Goal: Information Seeking & Learning: Compare options

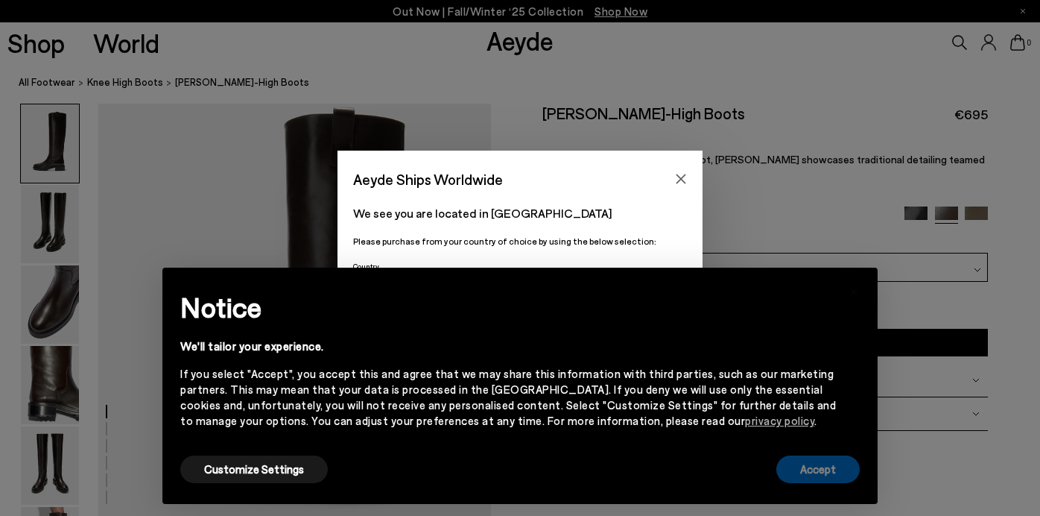
click at [799, 461] on button "Accept" at bounding box center [817, 469] width 83 height 28
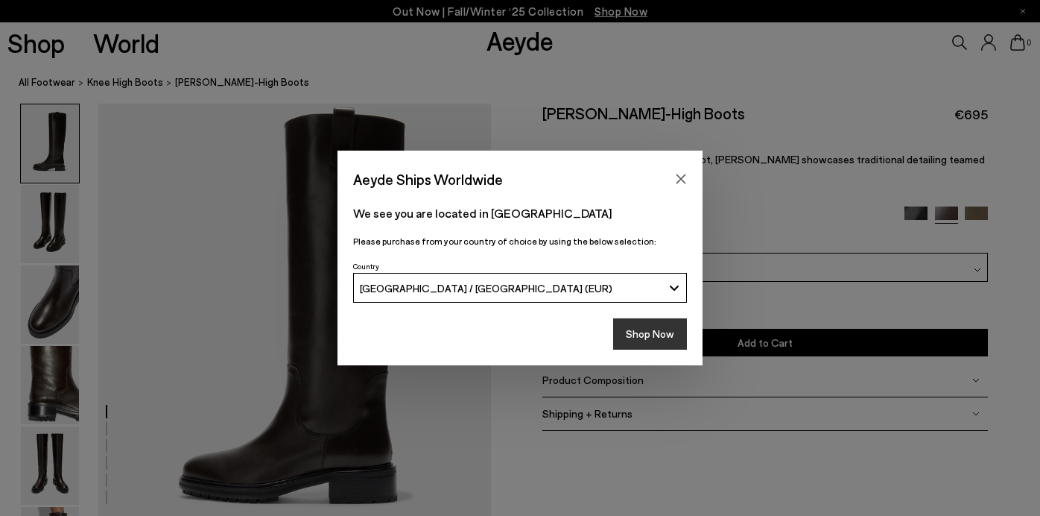
click at [633, 324] on button "Shop Now" at bounding box center [650, 333] width 74 height 31
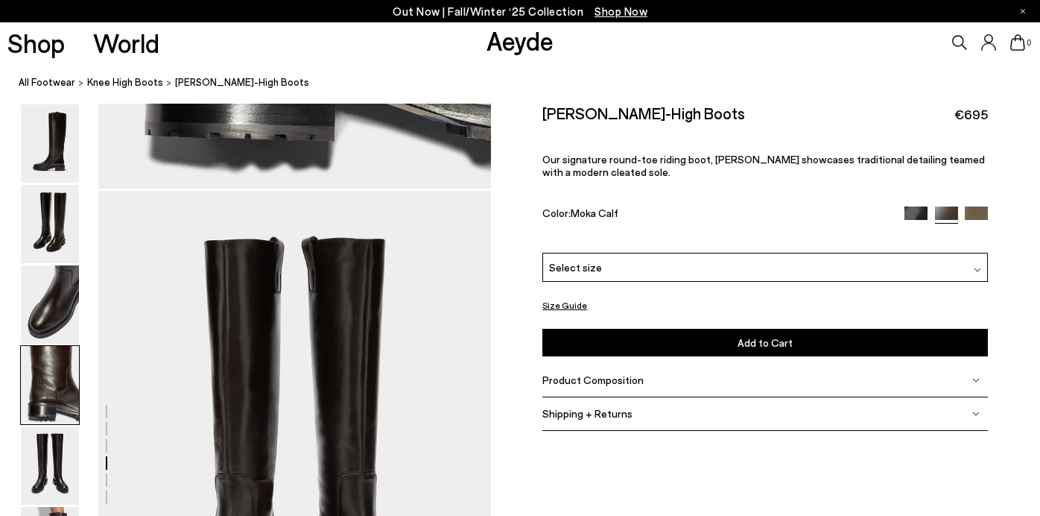
scroll to position [1902, 0]
click at [49, 80] on link "All Footwear" at bounding box center [47, 82] width 57 height 16
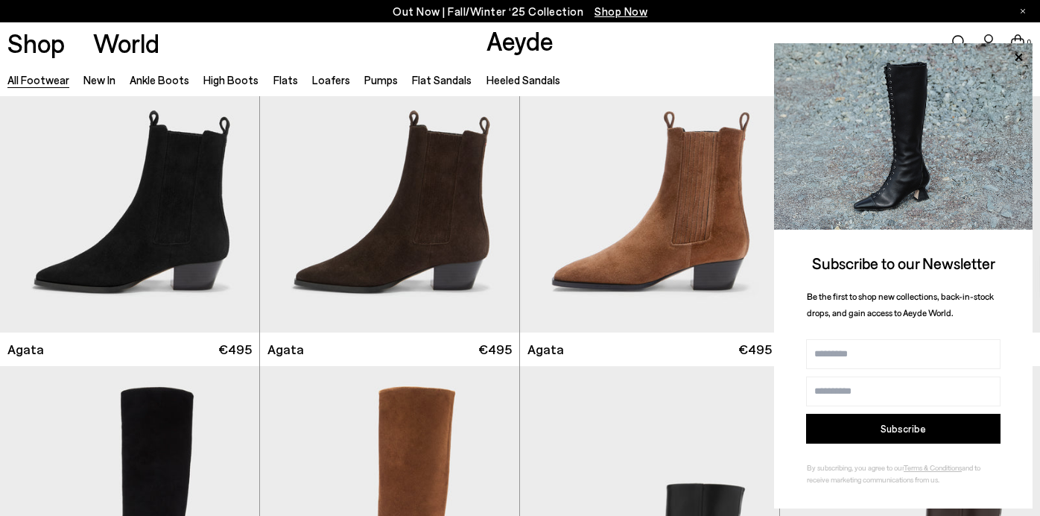
scroll to position [445, 0]
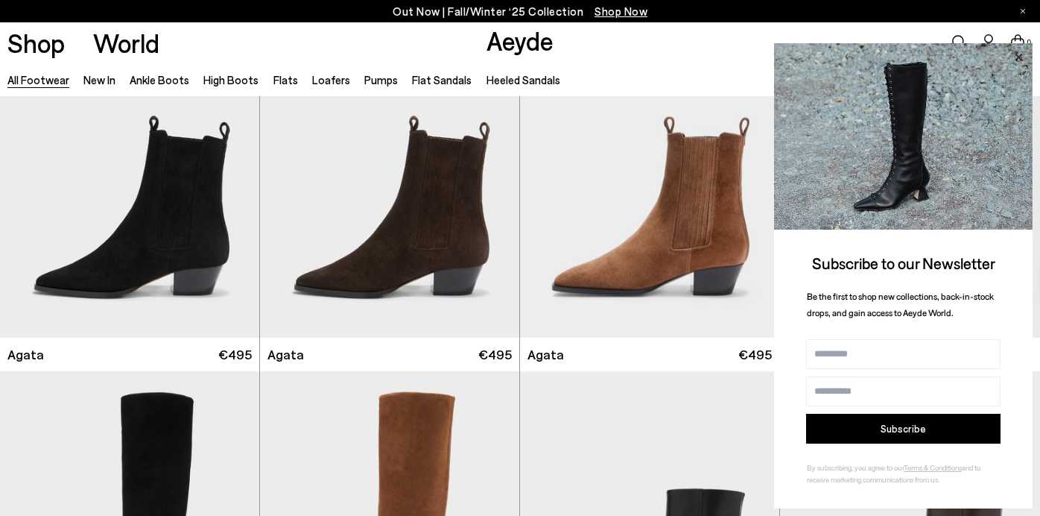
click at [1017, 55] on icon at bounding box center [1018, 56] width 7 height 7
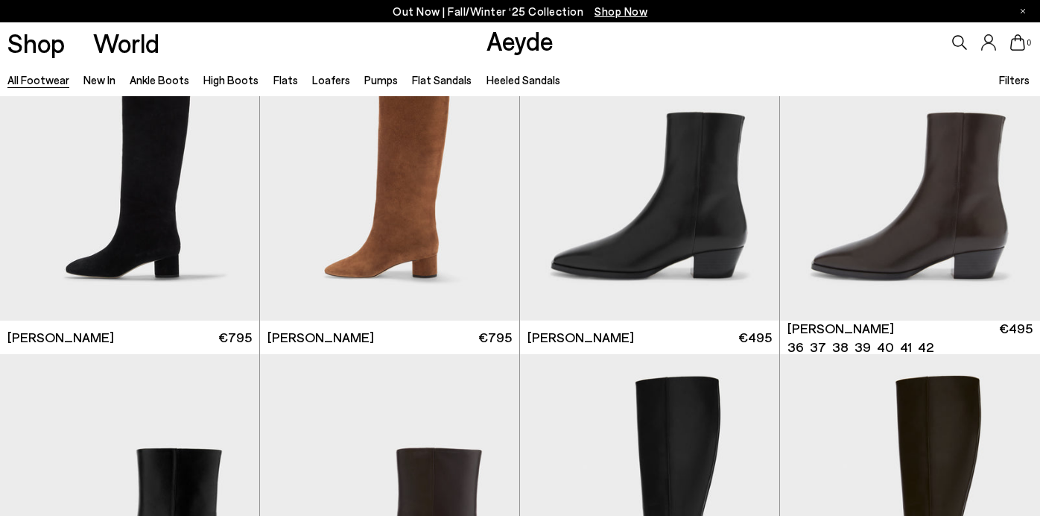
scroll to position [817, 0]
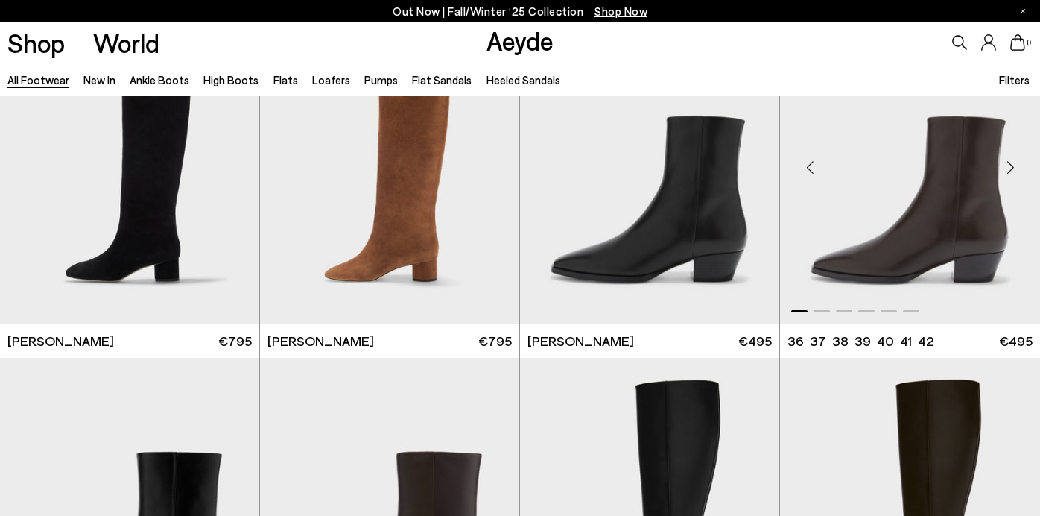
click at [1012, 166] on div "Next slide" at bounding box center [1010, 167] width 45 height 45
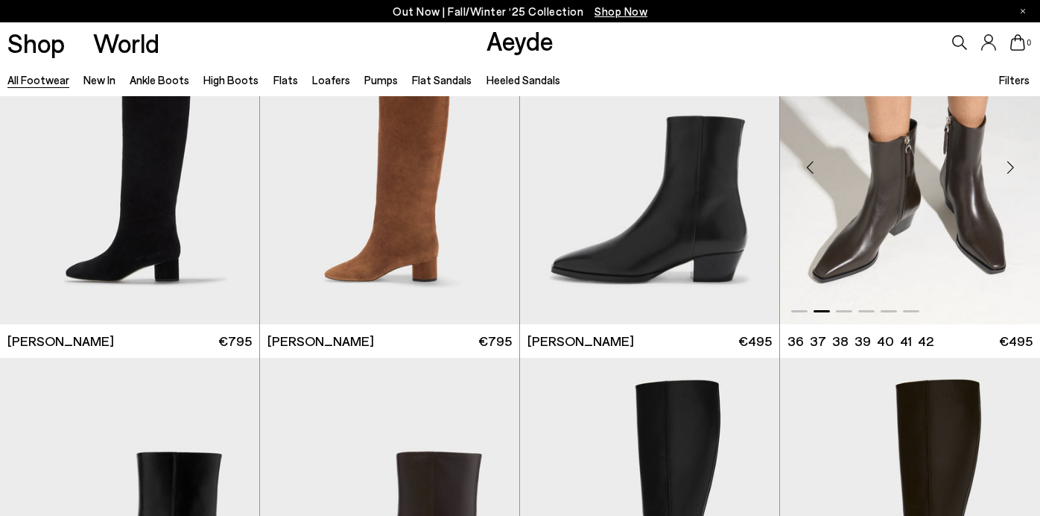
click at [1012, 166] on div "Next slide" at bounding box center [1010, 167] width 45 height 45
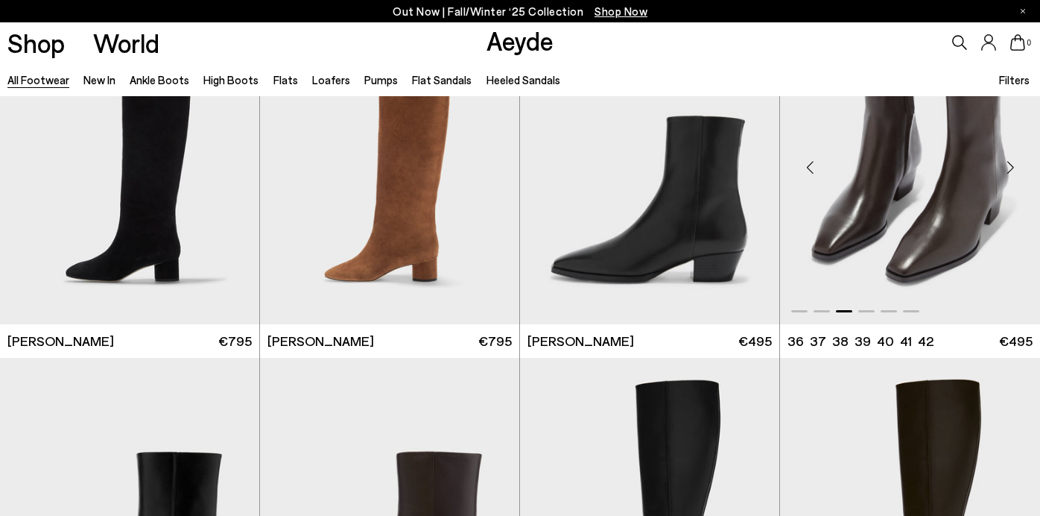
click at [1012, 166] on div "Next slide" at bounding box center [1010, 167] width 45 height 45
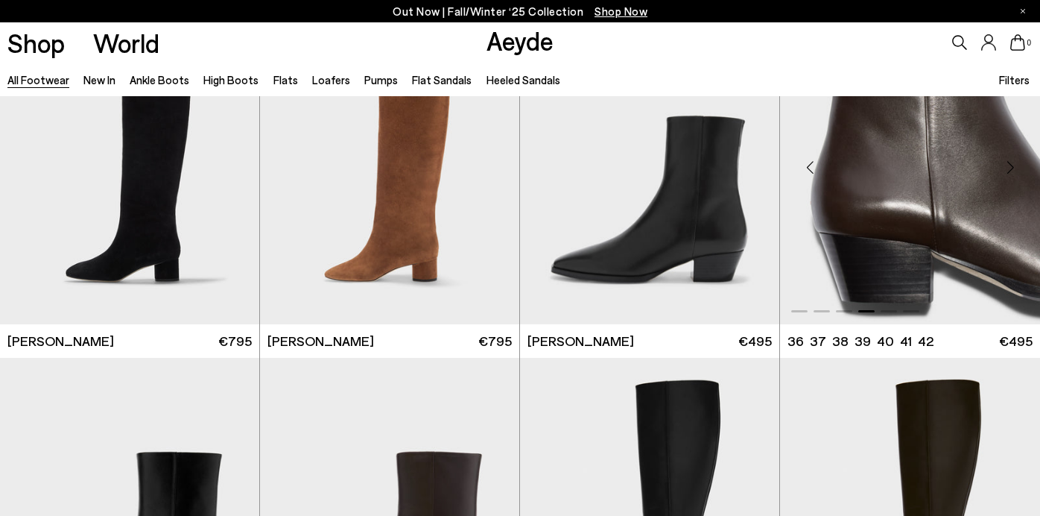
click at [1012, 166] on div "Next slide" at bounding box center [1010, 167] width 45 height 45
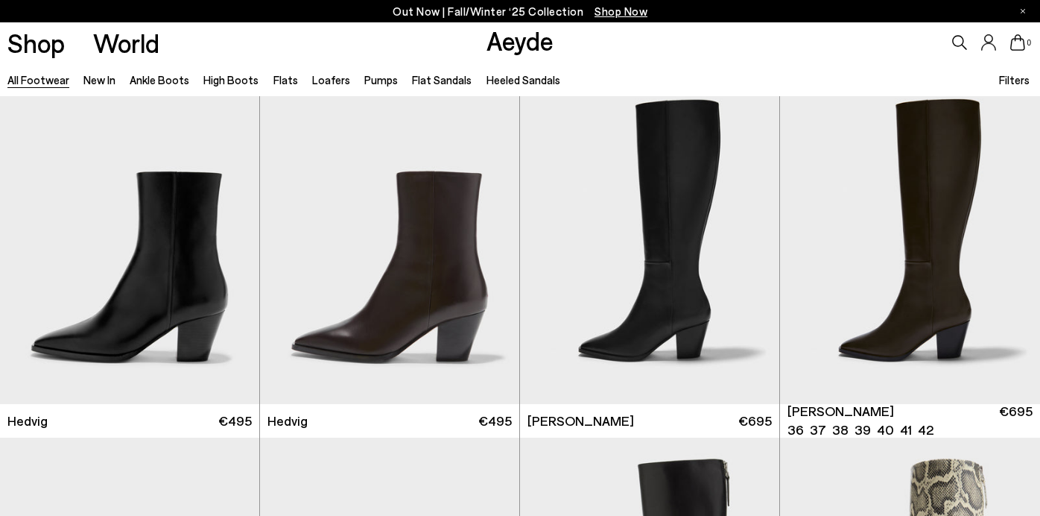
scroll to position [1089, 0]
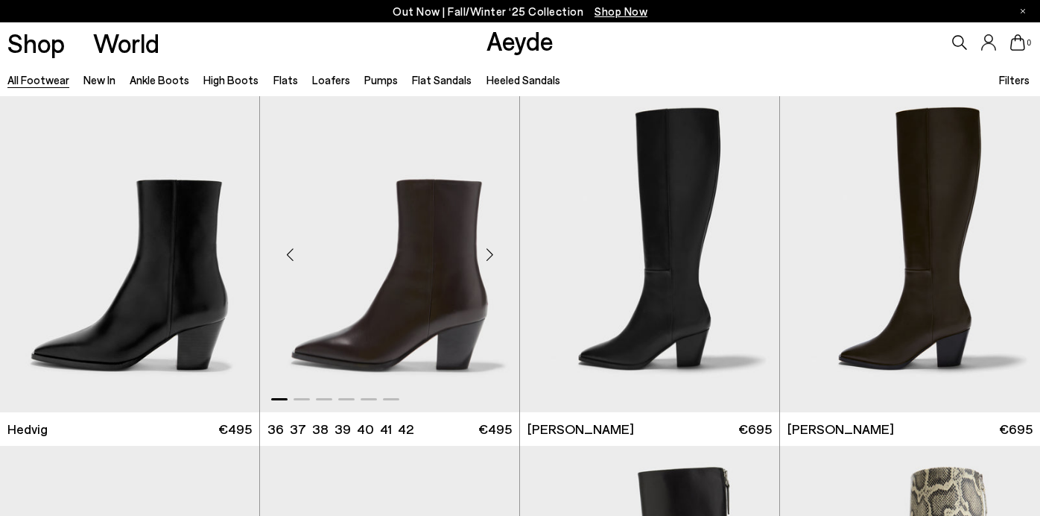
click at [489, 251] on div "Next slide" at bounding box center [489, 254] width 45 height 45
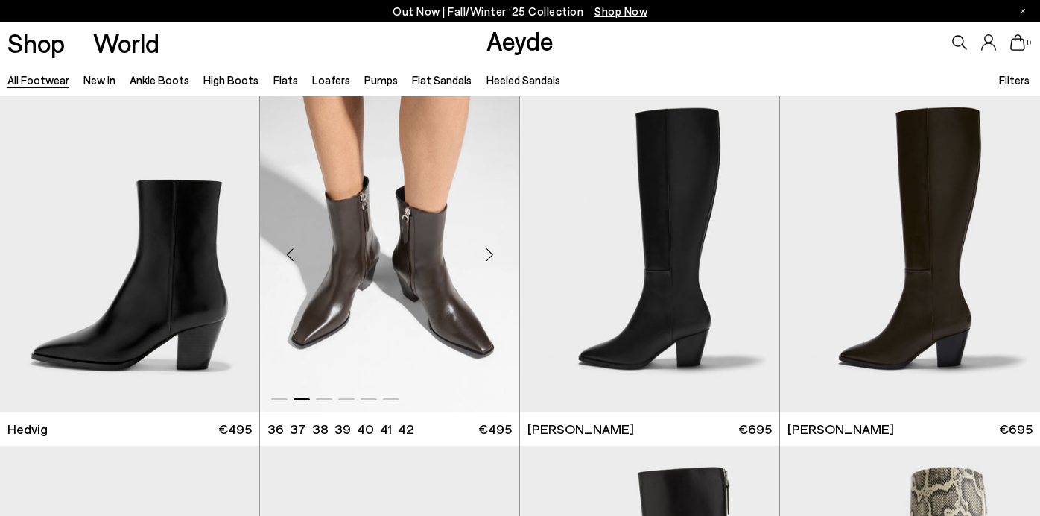
click at [489, 251] on div "Next slide" at bounding box center [489, 254] width 45 height 45
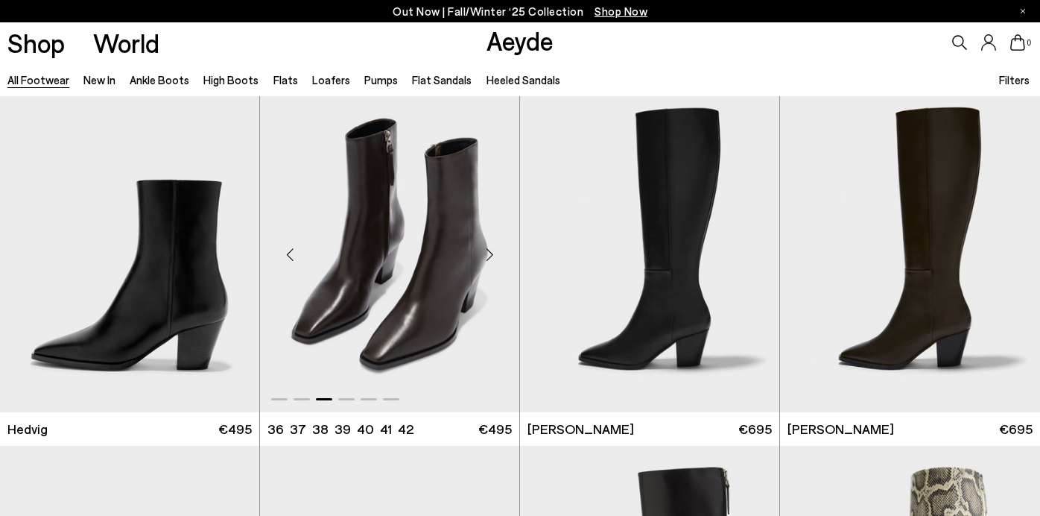
click at [489, 251] on div "Next slide" at bounding box center [489, 254] width 45 height 45
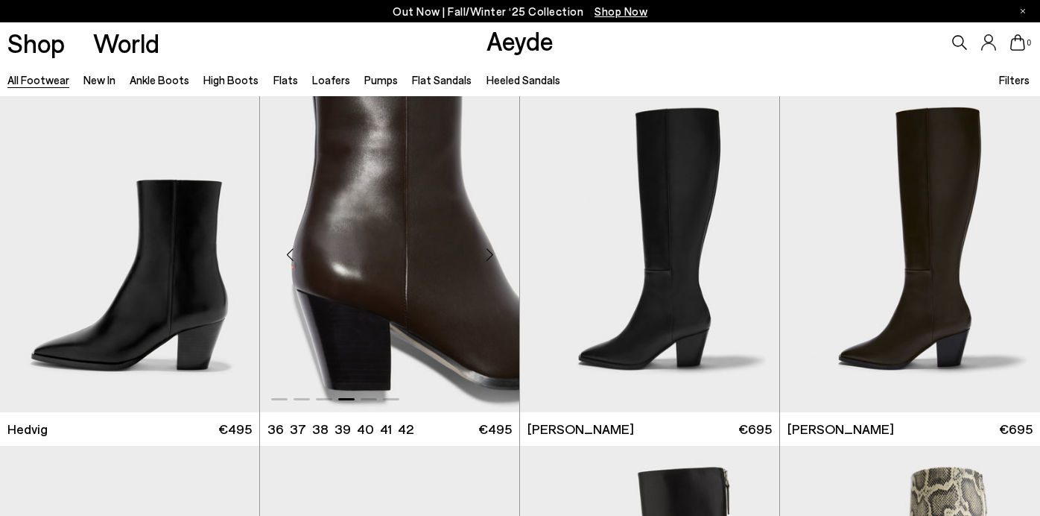
click at [489, 251] on div "Next slide" at bounding box center [489, 254] width 45 height 45
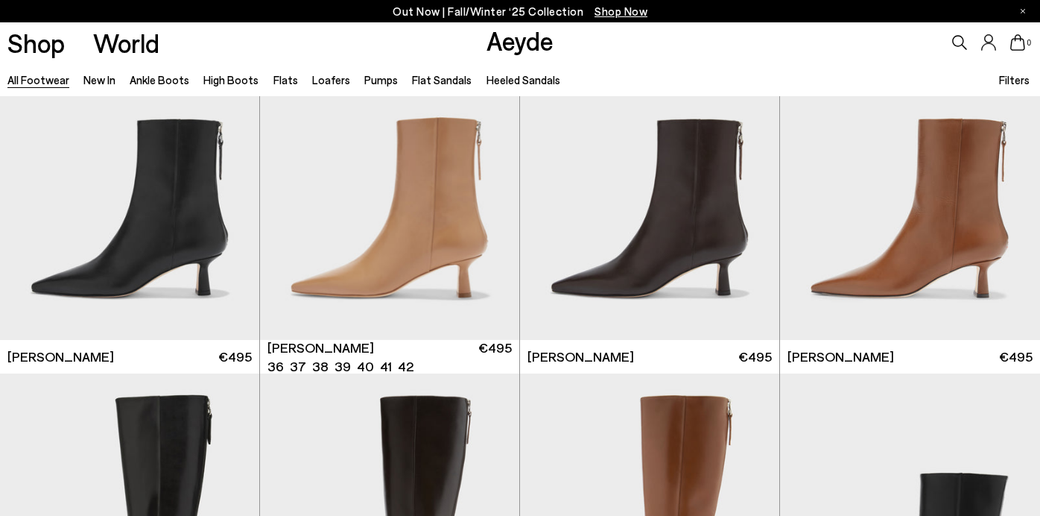
scroll to position [2615, 0]
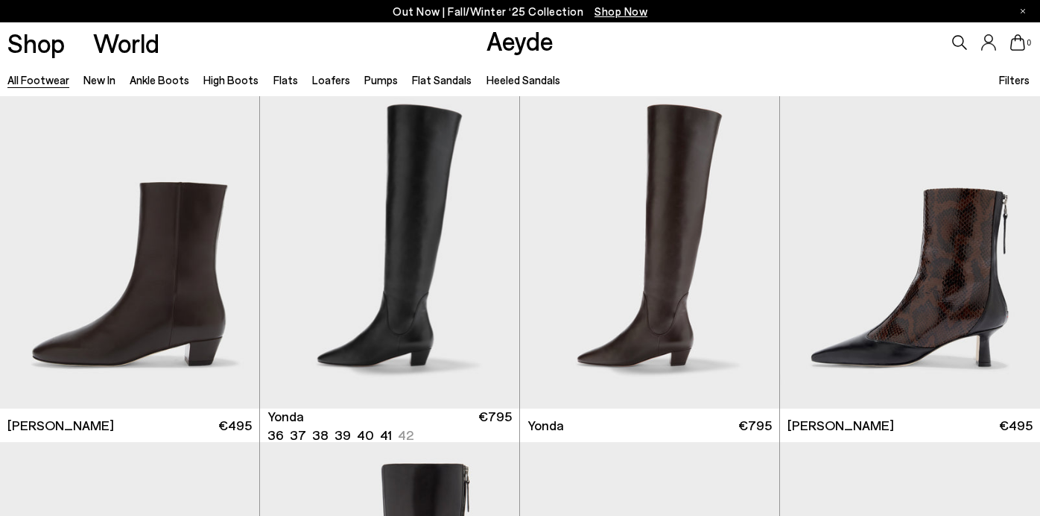
scroll to position [3288, 0]
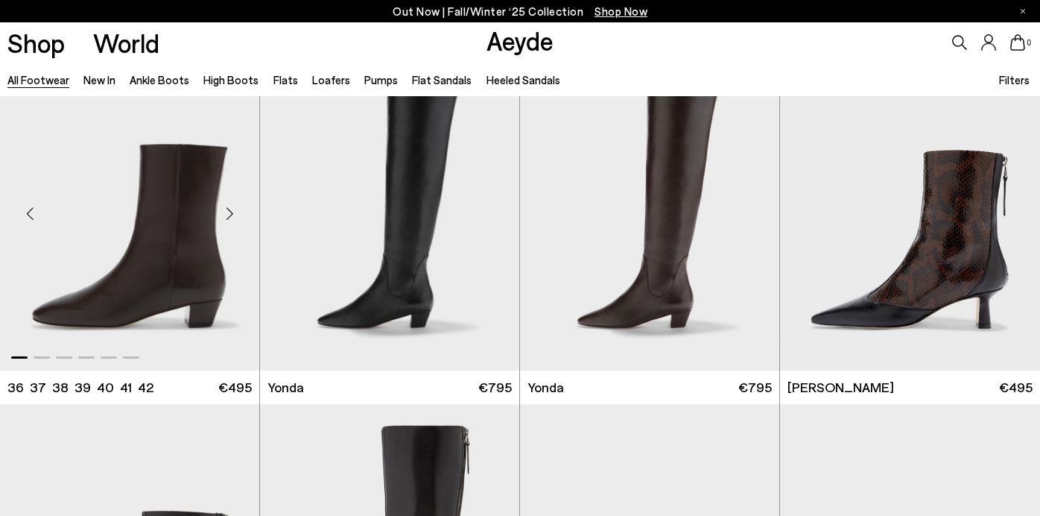
click at [231, 212] on div "Next slide" at bounding box center [229, 213] width 45 height 45
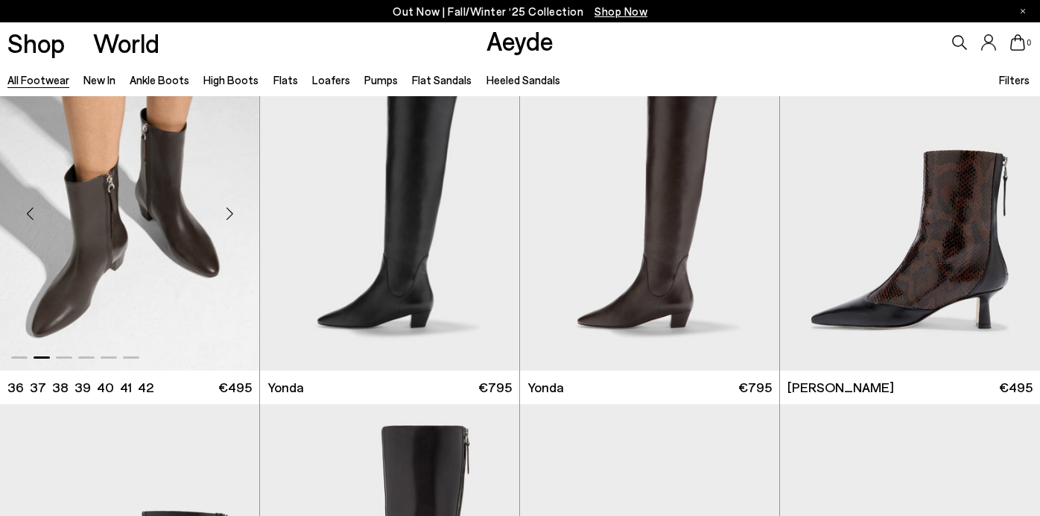
click at [231, 212] on div "Next slide" at bounding box center [229, 213] width 45 height 45
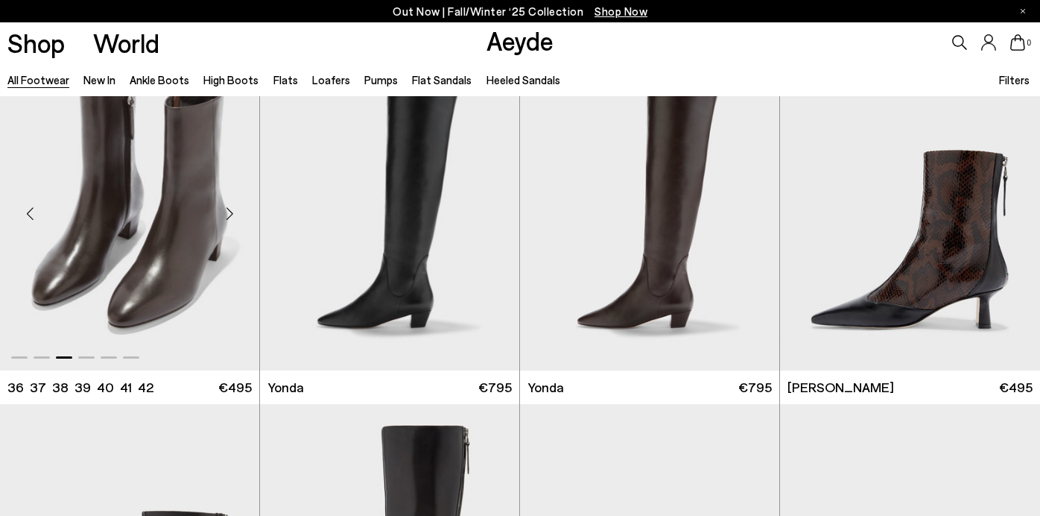
click at [231, 212] on div "Next slide" at bounding box center [229, 213] width 45 height 45
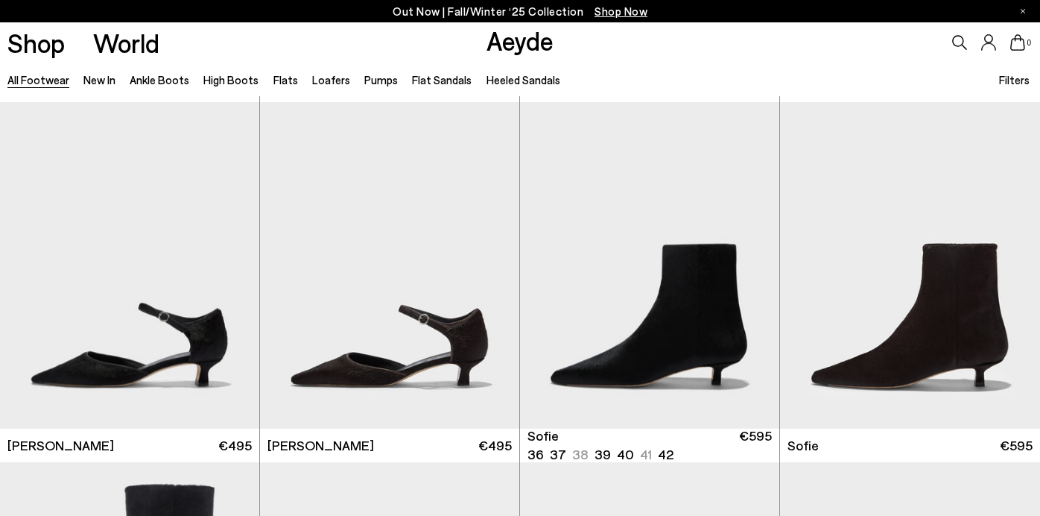
scroll to position [3952, 0]
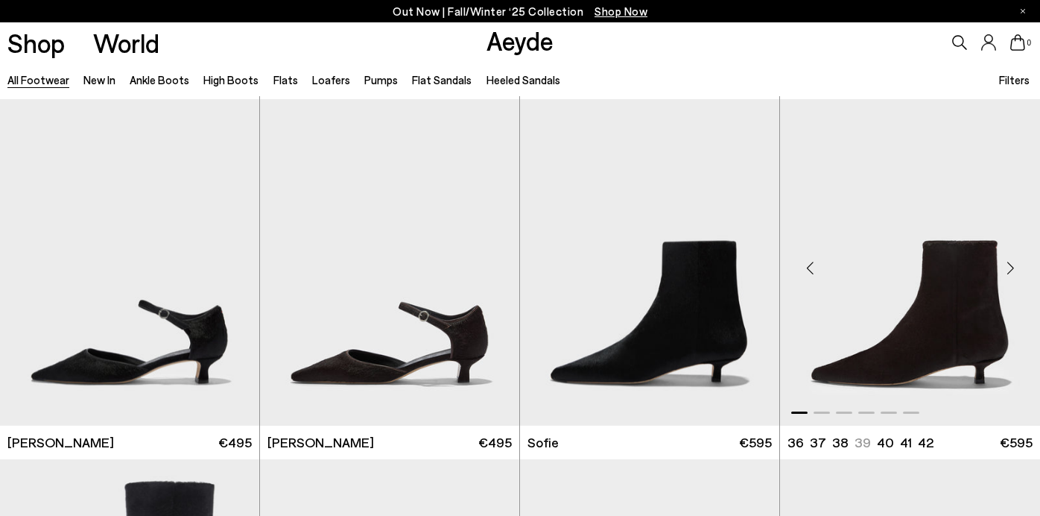
click at [1011, 269] on div "Next slide" at bounding box center [1010, 268] width 45 height 45
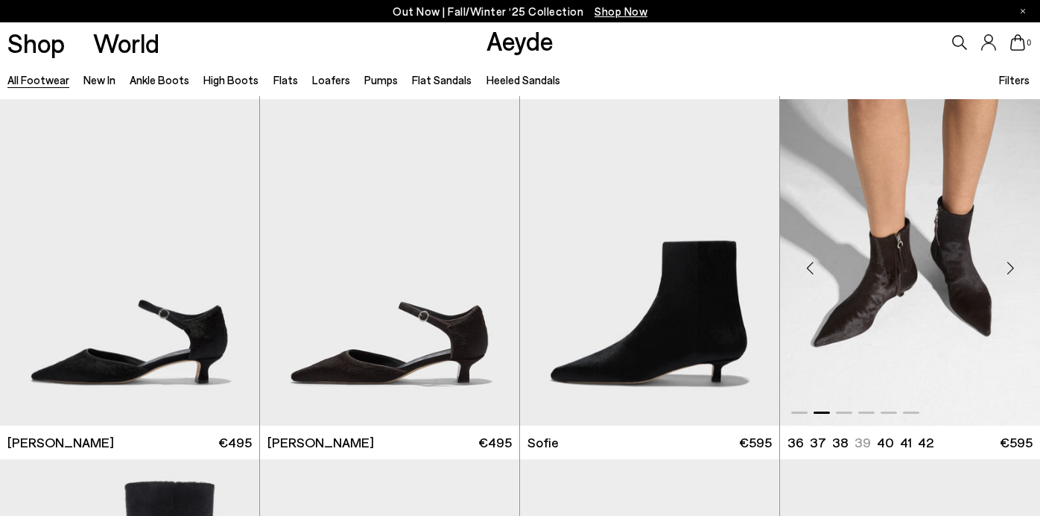
click at [1011, 269] on div "Next slide" at bounding box center [1010, 268] width 45 height 45
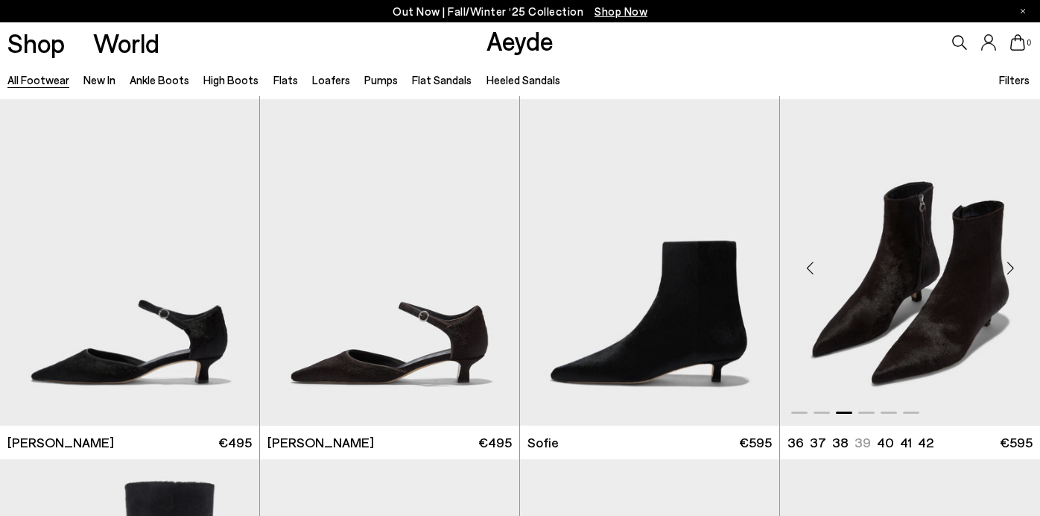
click at [1011, 269] on div "Next slide" at bounding box center [1010, 268] width 45 height 45
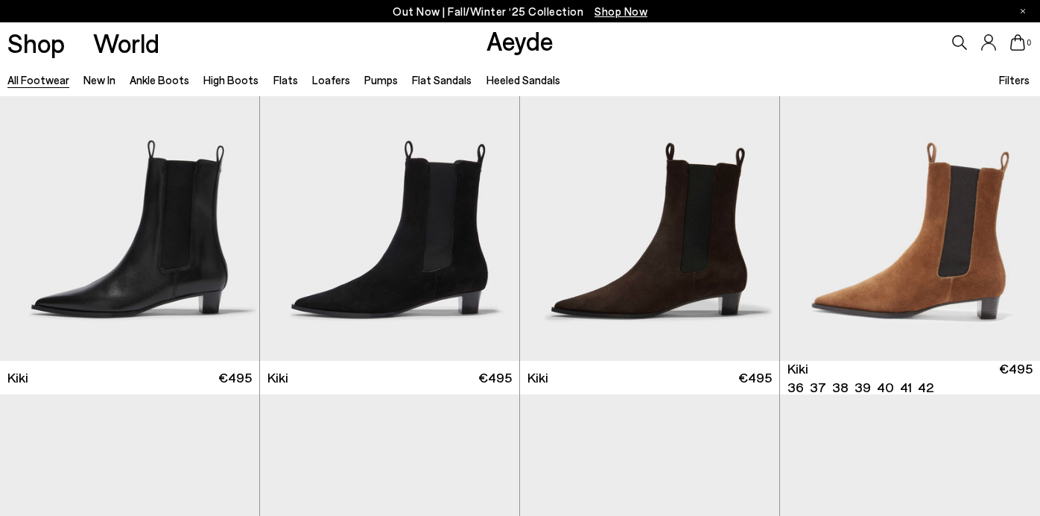
scroll to position [5461, 0]
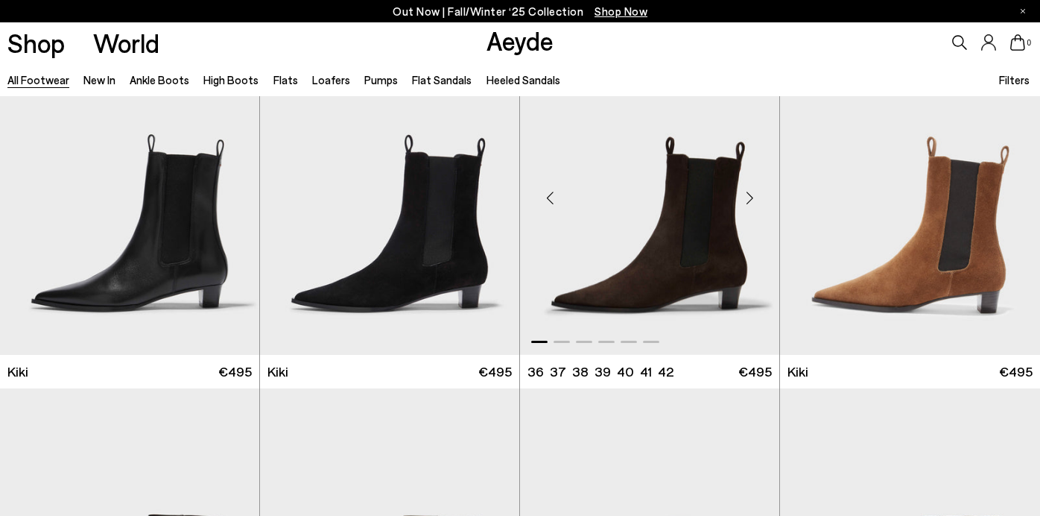
click at [749, 200] on div "Next slide" at bounding box center [749, 197] width 45 height 45
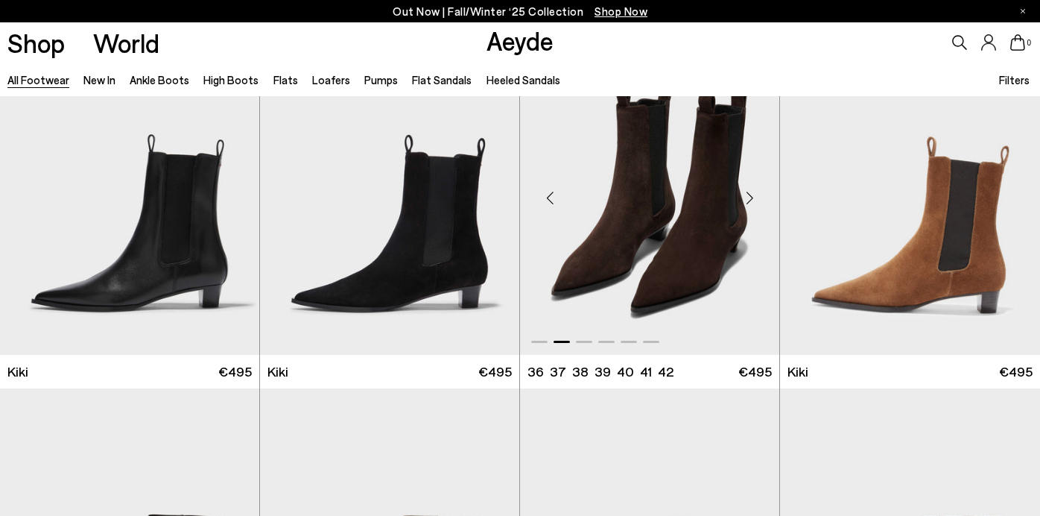
click at [749, 200] on div "Next slide" at bounding box center [749, 197] width 45 height 45
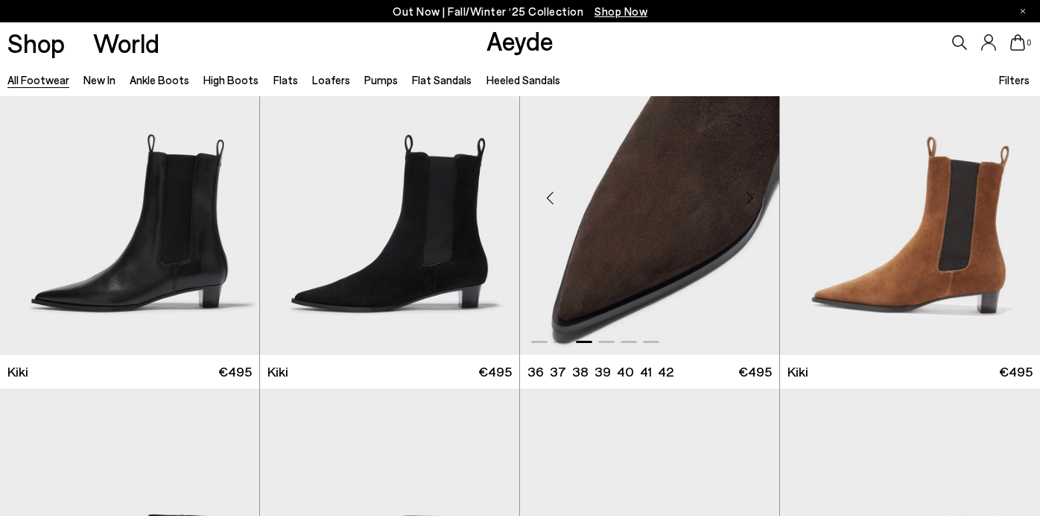
click at [749, 200] on div "Next slide" at bounding box center [749, 197] width 45 height 45
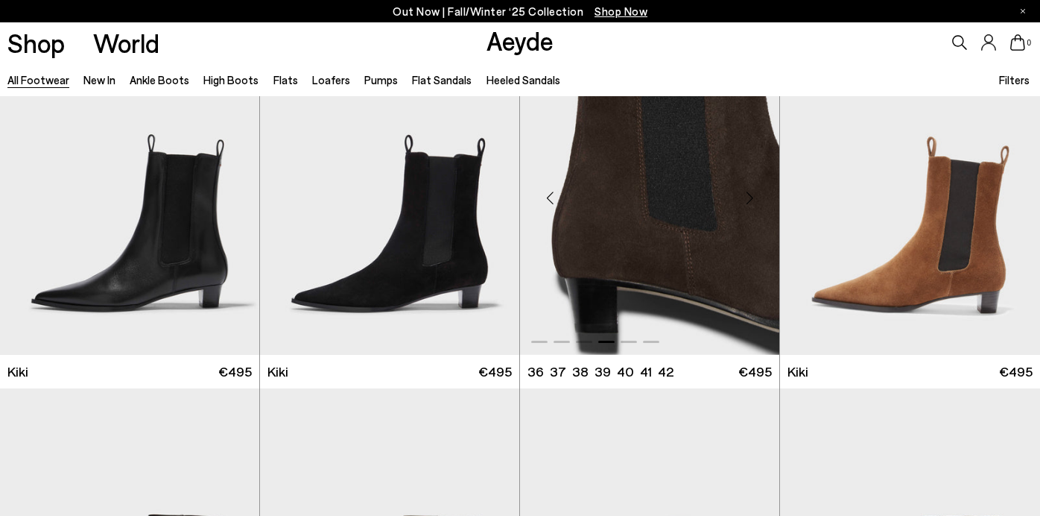
click at [749, 200] on div "Next slide" at bounding box center [749, 197] width 45 height 45
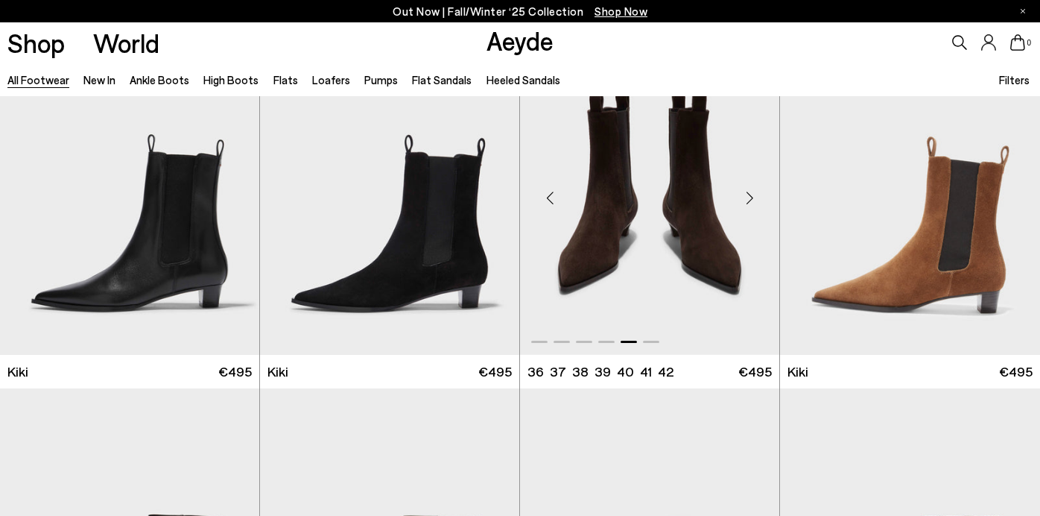
click at [749, 200] on div "Next slide" at bounding box center [749, 197] width 45 height 45
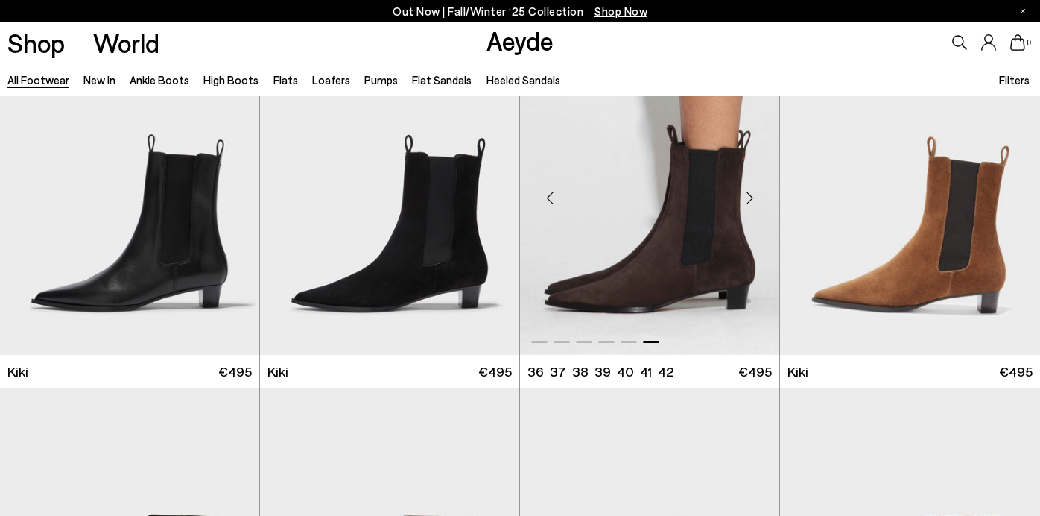
click at [749, 200] on div "Next slide" at bounding box center [749, 197] width 45 height 45
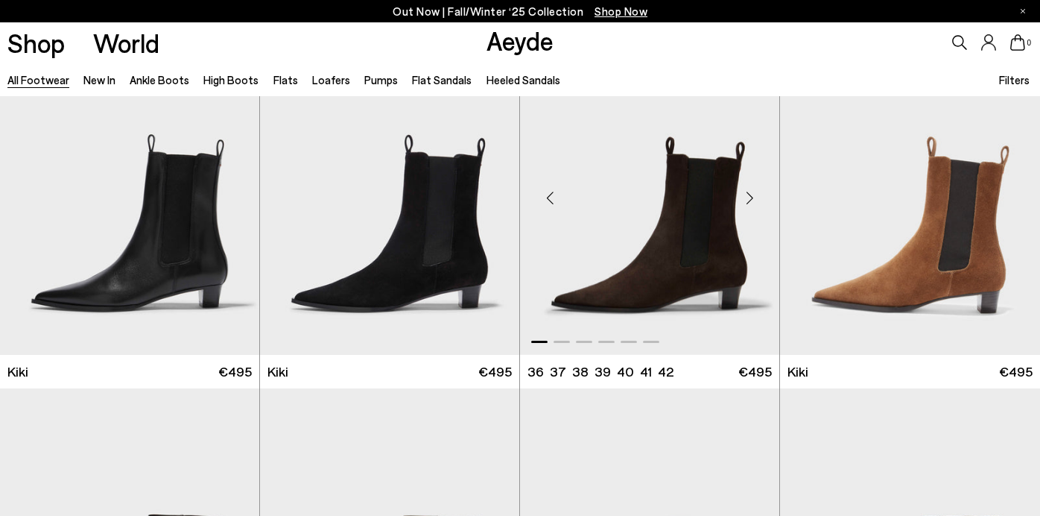
click at [749, 200] on div "Next slide" at bounding box center [749, 197] width 45 height 45
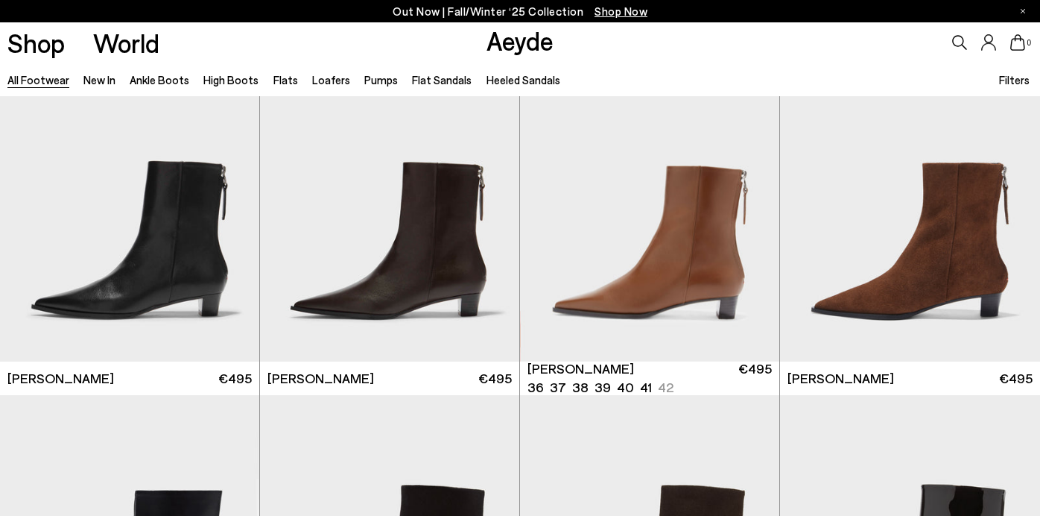
scroll to position [5808, 0]
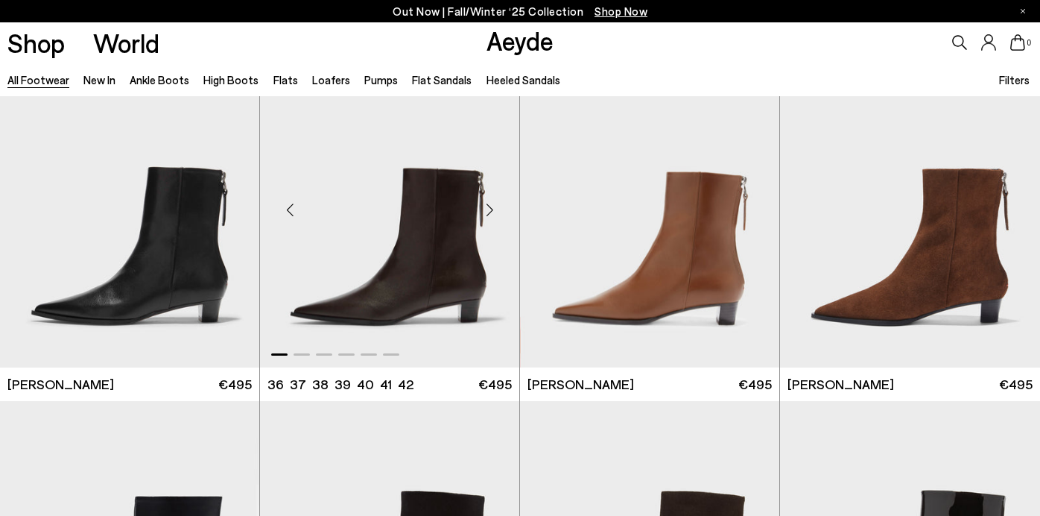
click at [489, 205] on div "Next slide" at bounding box center [489, 210] width 45 height 45
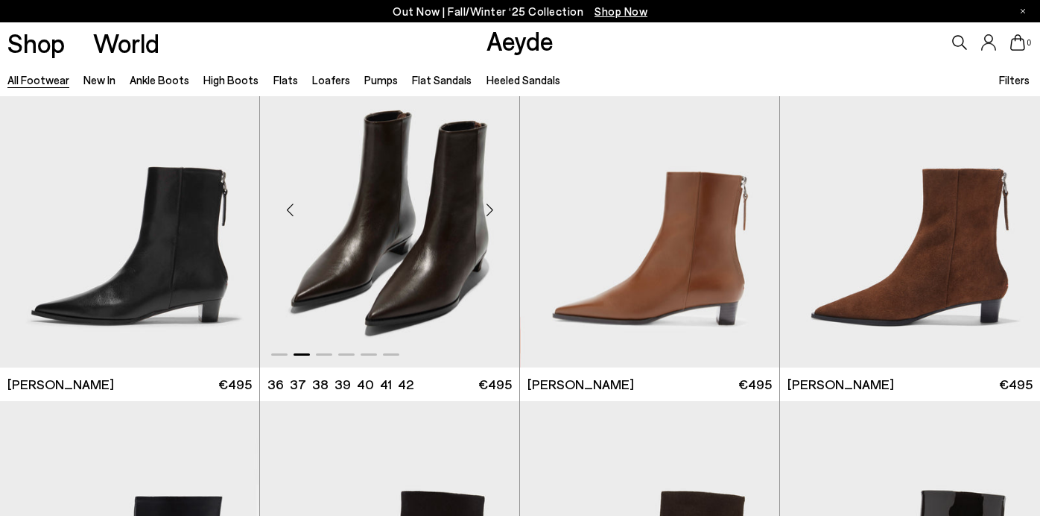
click at [489, 205] on div "Next slide" at bounding box center [489, 210] width 45 height 45
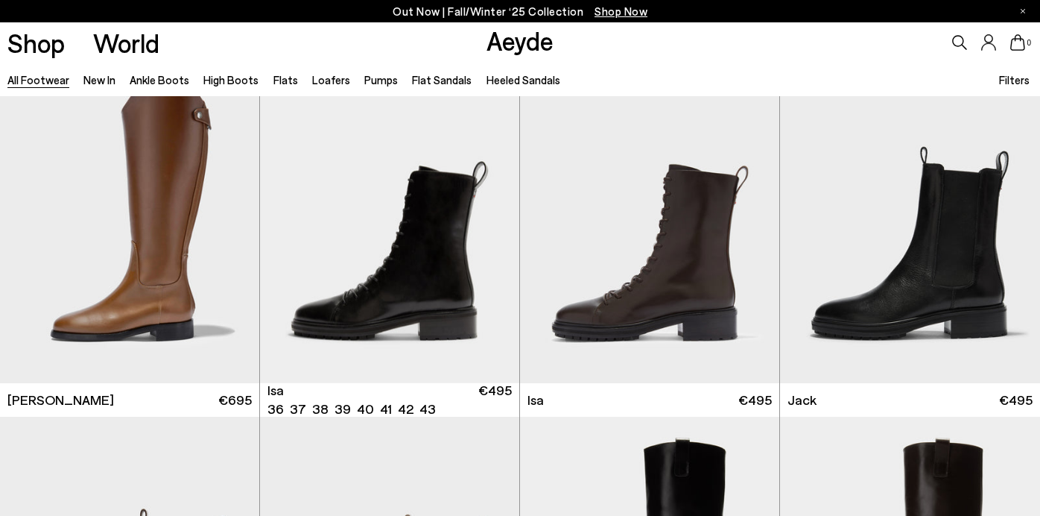
scroll to position [8667, 0]
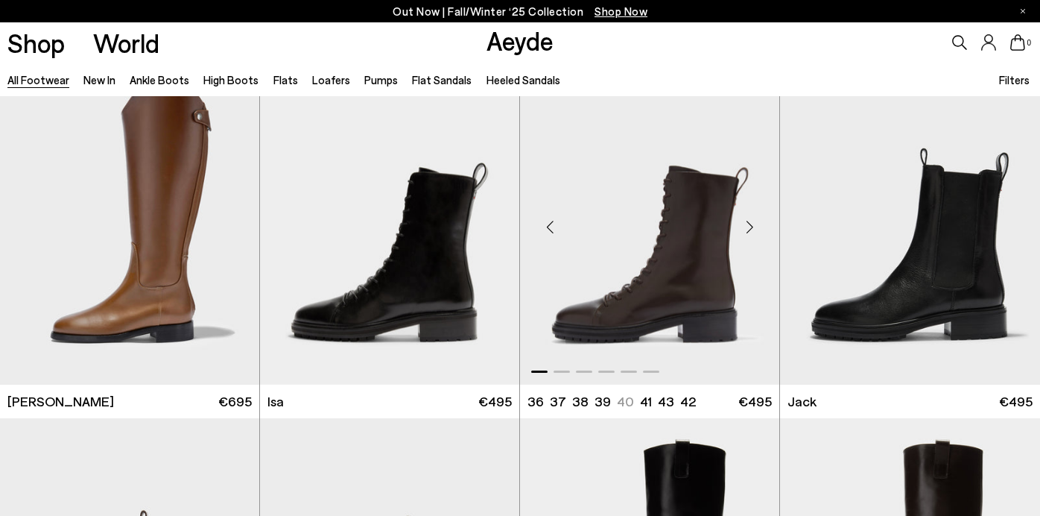
click at [751, 226] on div "Next slide" at bounding box center [749, 227] width 45 height 45
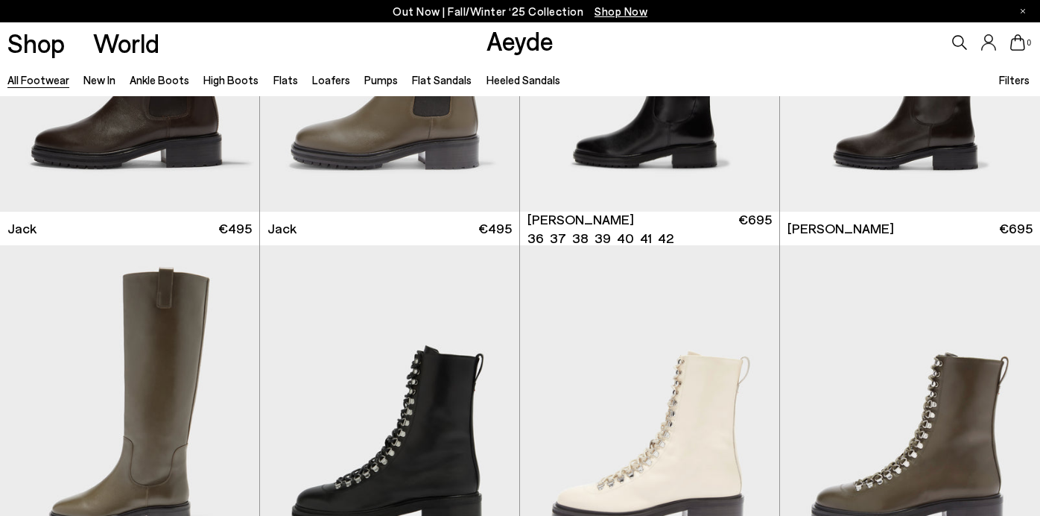
scroll to position [9206, 0]
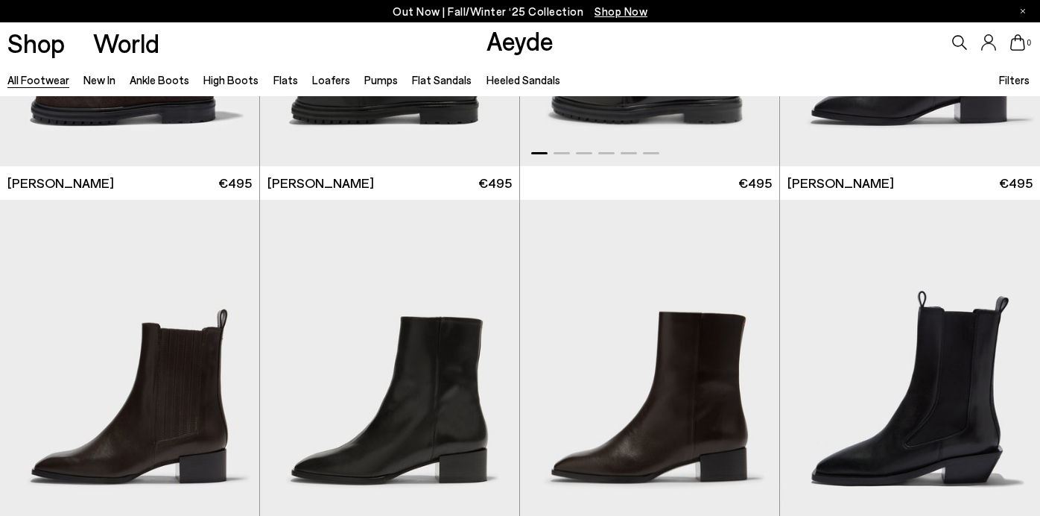
scroll to position [10070, 0]
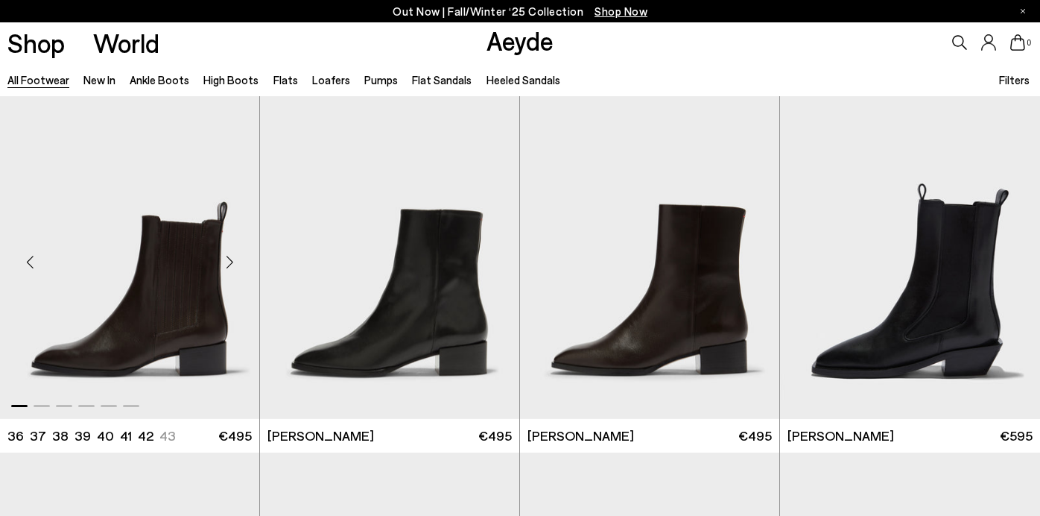
click at [229, 263] on div "Next slide" at bounding box center [229, 261] width 45 height 45
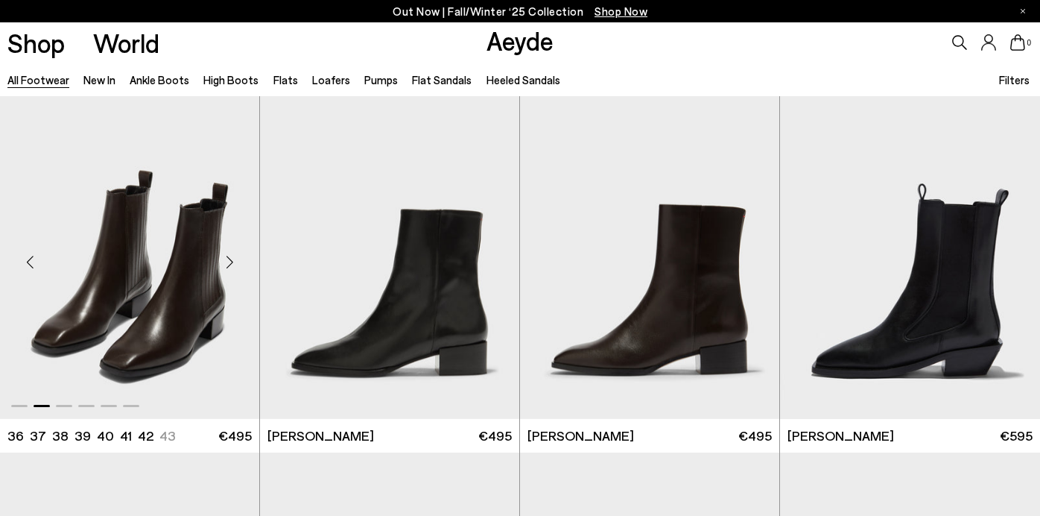
click at [229, 263] on div "Next slide" at bounding box center [229, 261] width 45 height 45
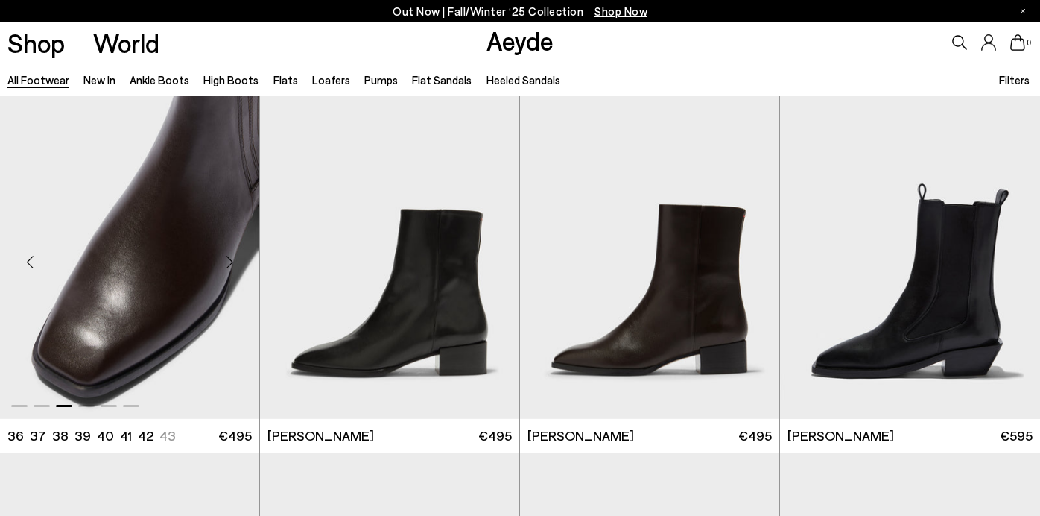
click at [229, 263] on div "Next slide" at bounding box center [229, 261] width 45 height 45
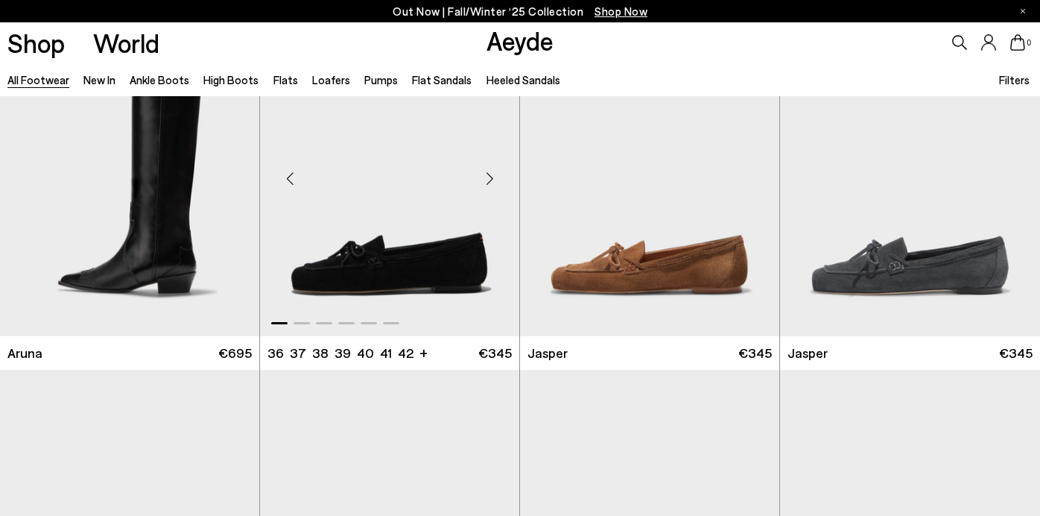
scroll to position [11191, 0]
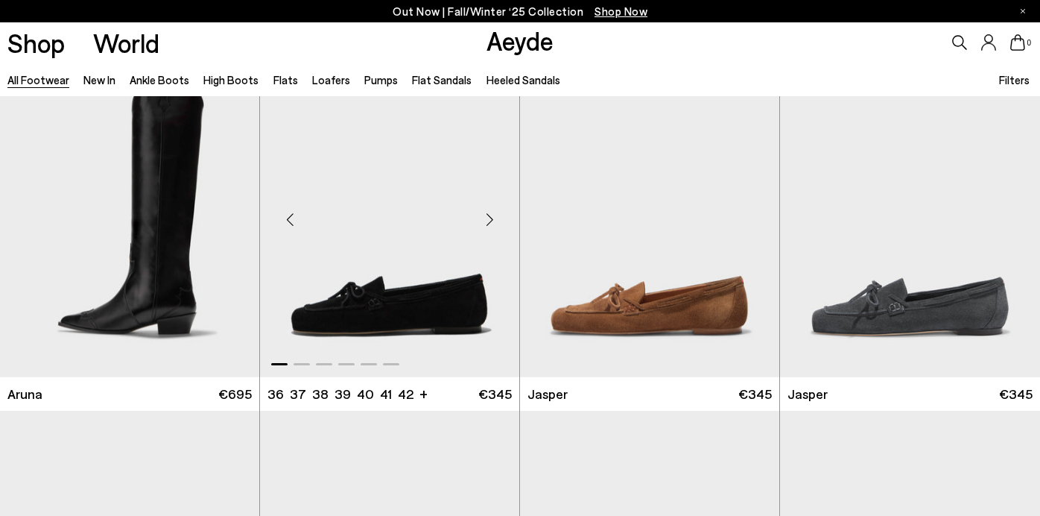
click at [488, 218] on div "Next slide" at bounding box center [489, 219] width 45 height 45
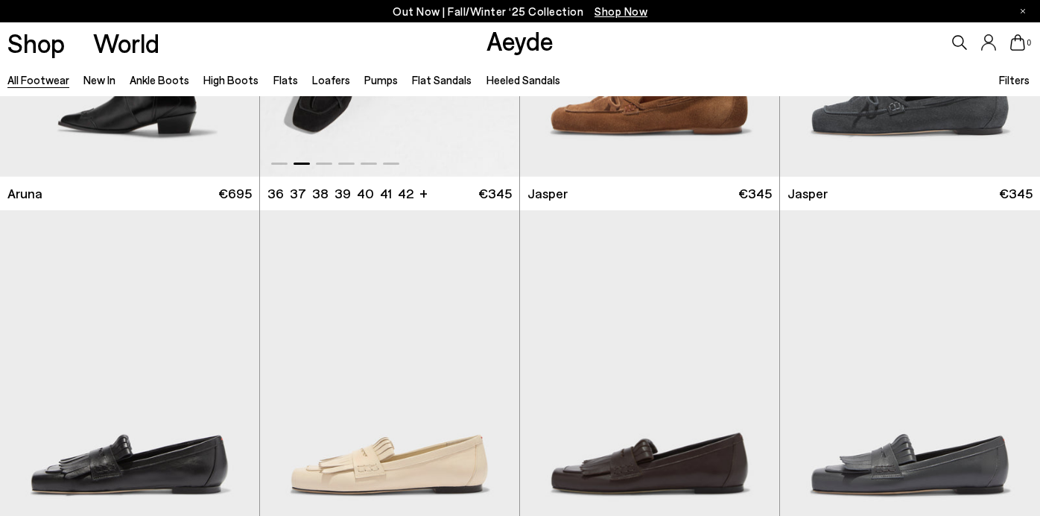
scroll to position [11533, 0]
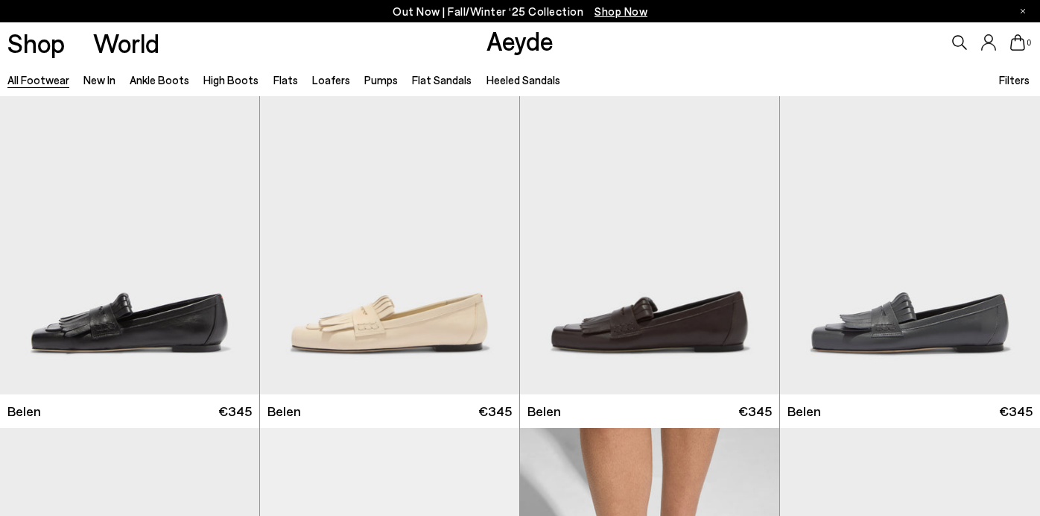
scroll to position [11888, 0]
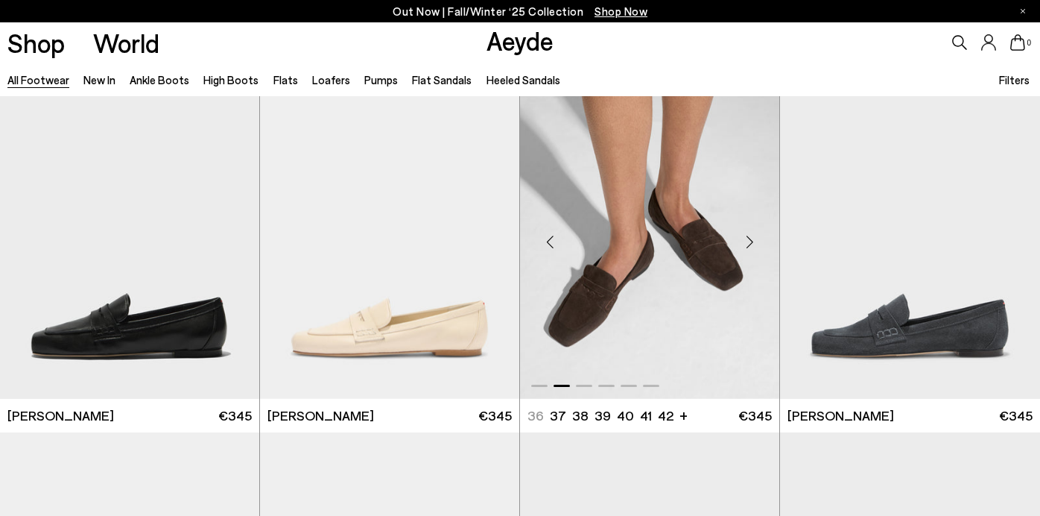
click at [756, 241] on div "Next slide" at bounding box center [749, 241] width 45 height 45
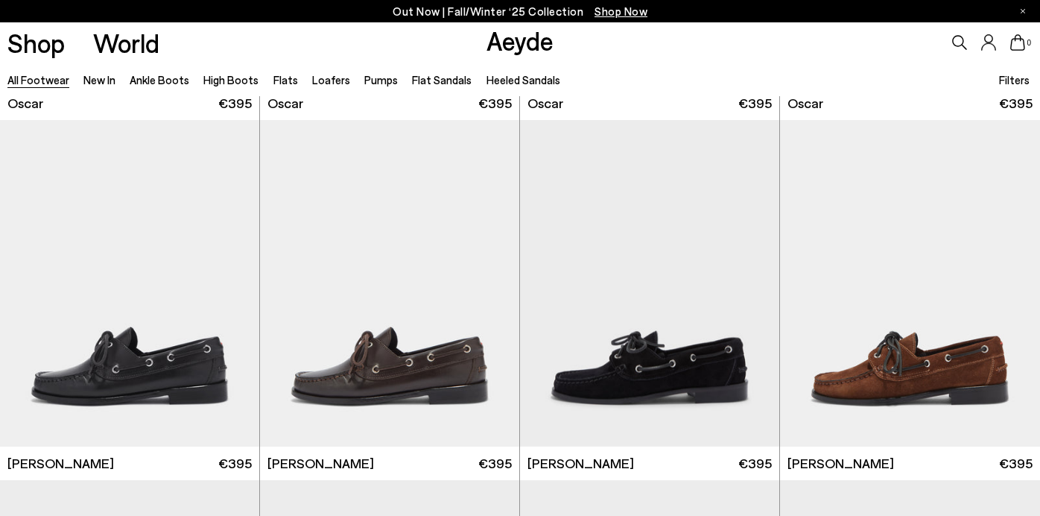
scroll to position [13347, 0]
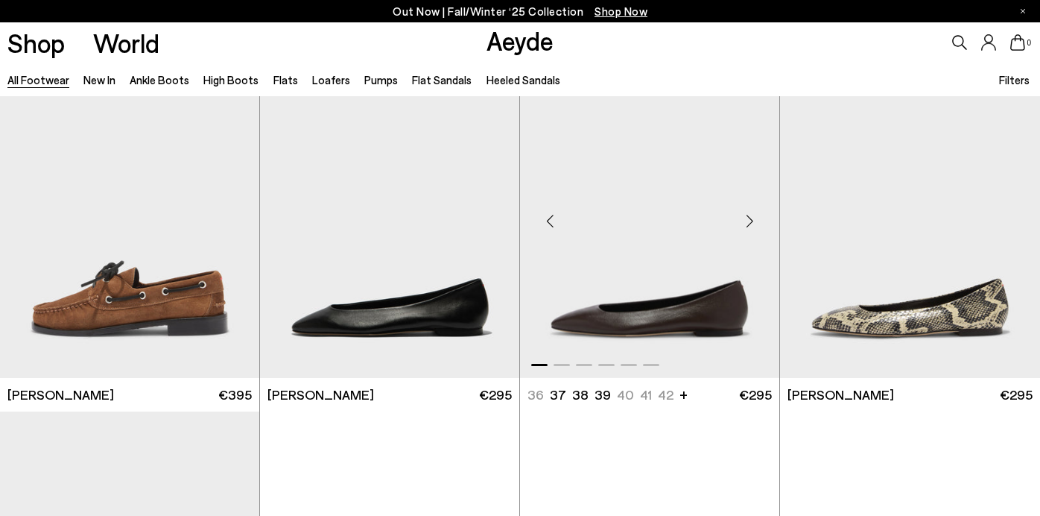
click at [752, 220] on div "Next slide" at bounding box center [749, 221] width 45 height 45
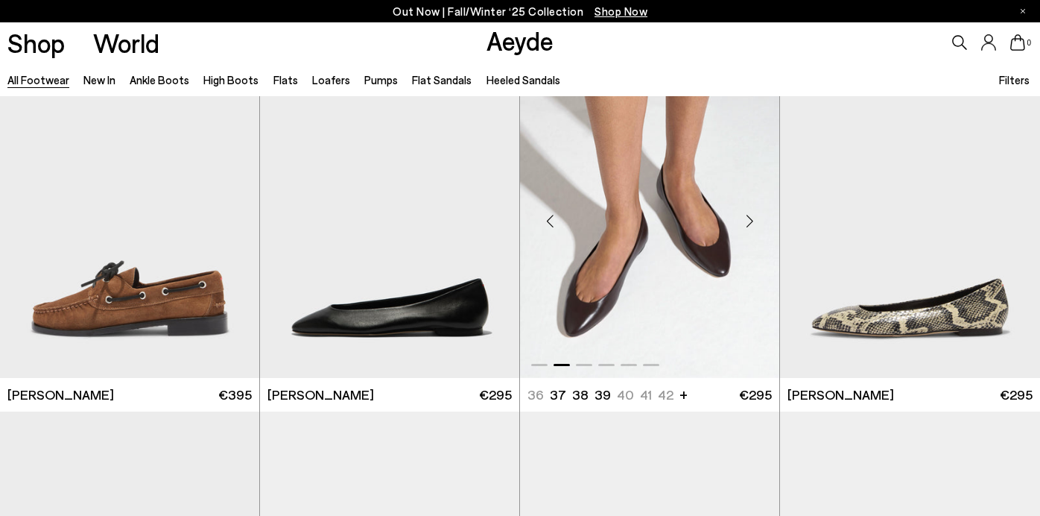
click at [752, 220] on div "Next slide" at bounding box center [749, 221] width 45 height 45
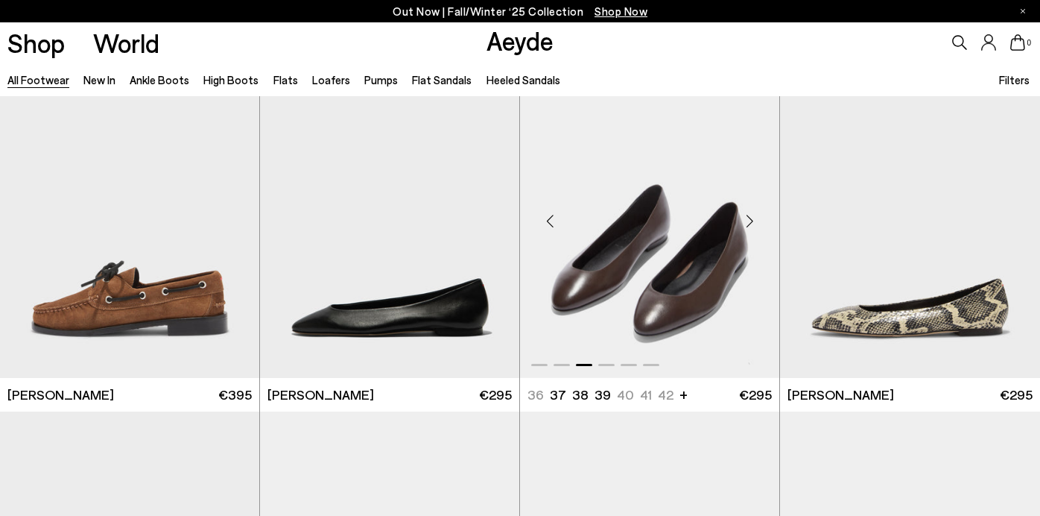
click at [752, 220] on div "Next slide" at bounding box center [749, 221] width 45 height 45
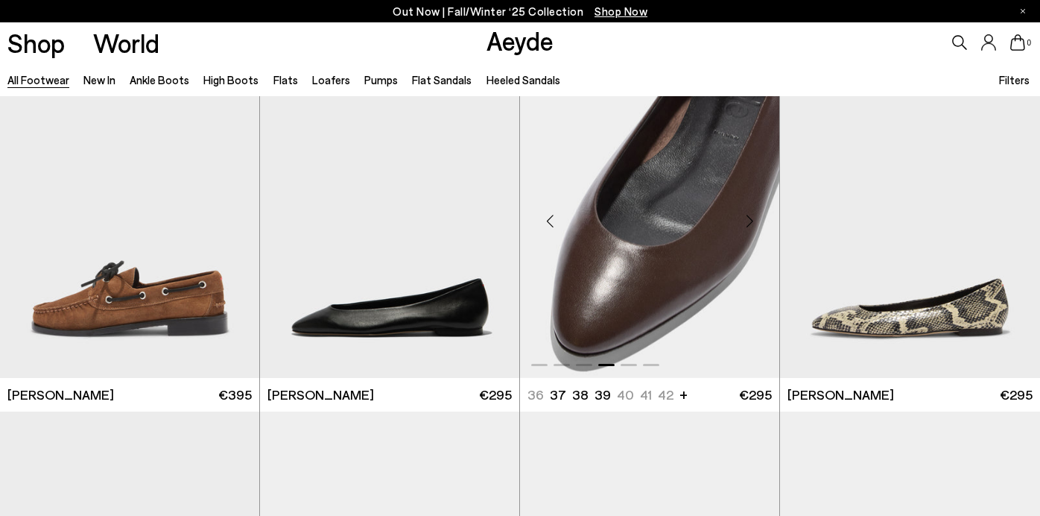
scroll to position [13445, 0]
